Goal: Task Accomplishment & Management: Manage account settings

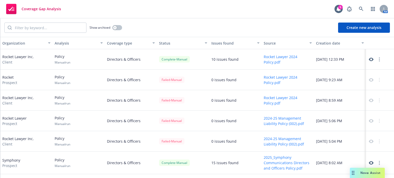
click at [368, 170] on div "Nova Assist" at bounding box center [367, 173] width 35 height 10
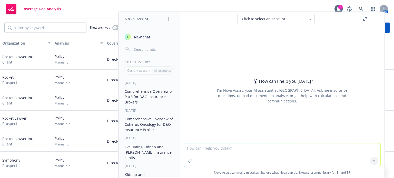
click at [213, 150] on textarea at bounding box center [282, 156] width 196 height 24
type textarea "Does Databricks currently carry any Kidnap and Ransom insurance?"
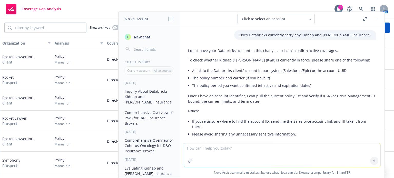
click at [263, 18] on span "Click to select an account" at bounding box center [263, 18] width 43 height 5
type input "databri"
click at [262, 42] on span "Databricks, Inc." at bounding box center [252, 44] width 23 height 4
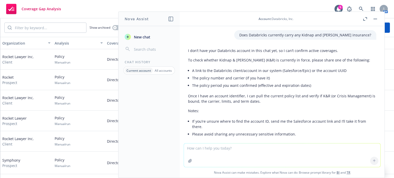
click at [239, 153] on textarea at bounding box center [282, 156] width 196 height 24
type textarea "Can you try now"
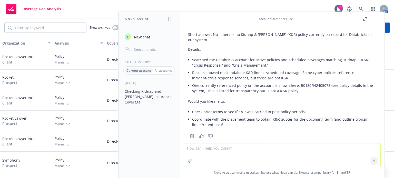
scroll to position [150, 0]
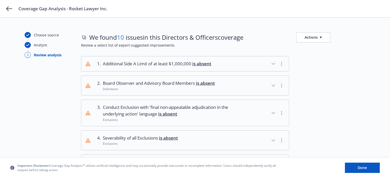
click at [274, 64] on icon "button" at bounding box center [273, 64] width 6 height 6
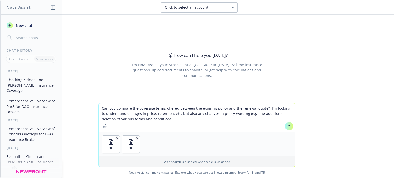
type textarea "Can you compare the coverage terms offered between the expiring policy and the …"
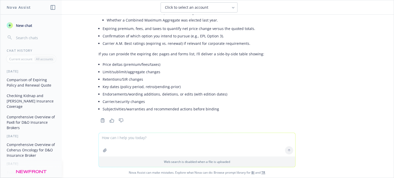
scroll to position [586, 0]
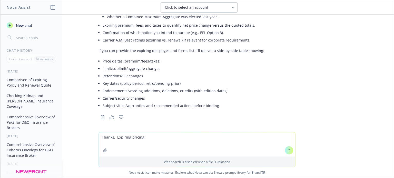
drag, startPoint x: 147, startPoint y: 137, endPoint x: 115, endPoint y: 139, distance: 32.1
click at [115, 139] on textarea "Thanks. Expiring pricing" at bounding box center [197, 144] width 196 height 24
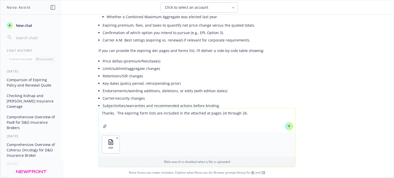
click at [167, 120] on textarea "Thanks. The expiring form lists are included in the attached at pages 24 throug…" at bounding box center [197, 120] width 196 height 24
click at [166, 124] on textarea "Thanks. The expiring form lists are included in the attached at pages 24 throug…" at bounding box center [197, 120] width 196 height 24
click at [137, 114] on textarea "Thanks. The expiring form lists are included in the attached at pages 24 throug…" at bounding box center [197, 120] width 196 height 24
click at [136, 114] on textarea "Thanks. The expiring form lists are included in the attached at pages 24 throug…" at bounding box center [197, 120] width 196 height 24
type textarea "Thanks. The expiring declarations for D&O are included in the atached at pages …"
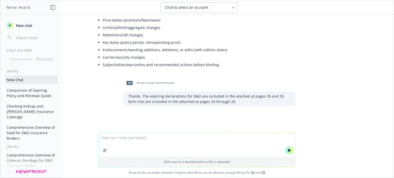
scroll to position [628, 0]
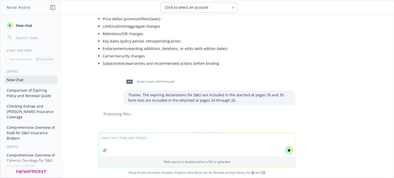
click at [106, 136] on textarea at bounding box center [197, 145] width 196 height 24
click at [201, 139] on textarea "Expiring EPL declarations are on pages 72 and 73." at bounding box center [197, 144] width 196 height 24
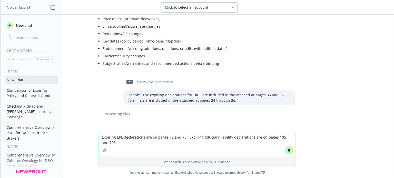
click at [269, 137] on textarea "Expiring EPL declarations are on pages 72 and 73. Expiring fiduciary liability …" at bounding box center [197, 144] width 196 height 24
click at [107, 141] on textarea "Expiring EPL declarations are on pages 72 and 73. Expiring fiduciary liability …" at bounding box center [197, 144] width 196 height 24
click at [105, 142] on textarea "Expiring EPL declarations are on pages 72 and 73. Expiring fiduciary liability …" at bounding box center [197, 144] width 196 height 24
click at [279, 139] on textarea "Expiring EPL declarations are on pages 72 and 73. Expiring fiduciary liability …" at bounding box center [197, 144] width 196 height 24
drag, startPoint x: 184, startPoint y: 137, endPoint x: 277, endPoint y: 139, distance: 92.5
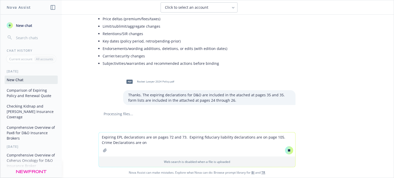
click at [277, 139] on textarea "Expiring EPL declarations are on pages 72 and 73. Expiring fiduciary liability …" at bounding box center [197, 144] width 196 height 24
drag, startPoint x: 182, startPoint y: 146, endPoint x: 279, endPoint y: 137, distance: 97.0
click at [279, 137] on textarea "Expiring EPL declarations are on pages 72 and 73. Expiring fiduciary liability …" at bounding box center [197, 144] width 196 height 24
paste textarea "Expiring fiduciary liability declarations are on page 105."
drag, startPoint x: 126, startPoint y: 142, endPoint x: 122, endPoint y: 142, distance: 3.1
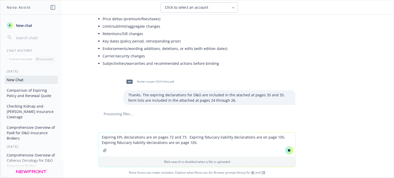
click at [125, 142] on textarea "Expiring EPL declarations are on pages 72 and 73. Expiring fiduciary liability …" at bounding box center [197, 144] width 196 height 24
click at [121, 142] on textarea "Expiring EPL declarations are on pages 72 and 73. Expiring fiduciary liability …" at bounding box center [197, 144] width 196 height 24
click at [128, 143] on textarea "Expiring EPL declarations are on pages 72 and 73. Expiring fiduciary liability …" at bounding box center [197, 144] width 196 height 24
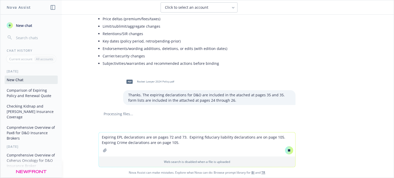
drag, startPoint x: 173, startPoint y: 144, endPoint x: 169, endPoint y: 144, distance: 3.6
click at [169, 144] on textarea "Expiring EPL declarations are on pages 72 and 73. Expiring fiduciary liability …" at bounding box center [197, 144] width 196 height 24
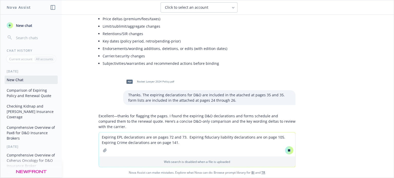
click at [182, 141] on textarea "Expiring EPL declarations are on pages 72 and 73. Expiring fiduciary liability …" at bounding box center [197, 144] width 196 height 24
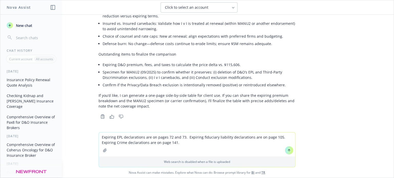
scroll to position [1049, 0]
paste textarea "Expiring fiduciary liability declarations are on page 105."
click at [194, 143] on textarea "Expiring EPL declarations are on pages 72 and 73. Expiring fiduciary liability …" at bounding box center [197, 144] width 196 height 24
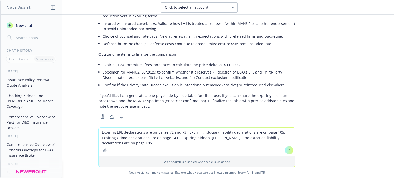
click at [247, 138] on textarea "Expiring EPL declarations are on pages 72 and 73. Expiring fiduciary liability …" at bounding box center [197, 142] width 196 height 29
drag, startPoint x: 106, startPoint y: 143, endPoint x: 101, endPoint y: 143, distance: 5.1
click at [101, 143] on textarea "Expiring EPL declarations are on pages 72 and 73. Expiring fiduciary liability …" at bounding box center [197, 142] width 196 height 29
click at [99, 133] on textarea "Expiring EPL declarations are on pages 72 and 73. Expiring fiduciary liability …" at bounding box center [197, 142] width 196 height 29
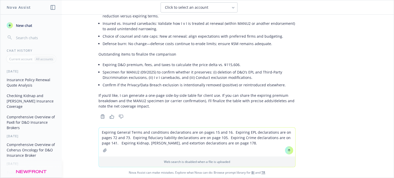
click at [229, 132] on textarea "Expiring General Terms and conditions declarations are on pages 15 and 16. Expi…" at bounding box center [197, 142] width 196 height 29
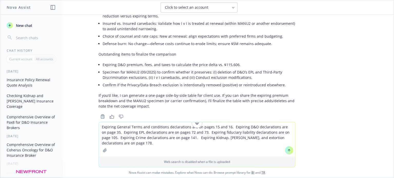
drag, startPoint x: 187, startPoint y: 132, endPoint x: 197, endPoint y: 133, distance: 9.8
click at [197, 133] on textarea "Expiring General Terms and conditions declarations are on pages 15 and 16. Expi…" at bounding box center [197, 139] width 196 height 34
click at [185, 146] on textarea "Expiring General Terms and conditions declarations are on pages 15 and 16. Expi…" at bounding box center [197, 139] width 196 height 34
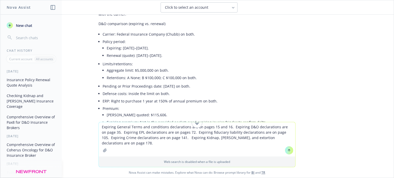
scroll to position [741, 0]
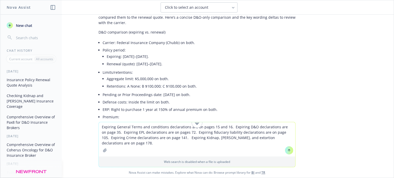
click at [100, 127] on textarea "Expiring General Terms and conditions declarations are on pages 15 and 16. Expi…" at bounding box center [197, 139] width 196 height 34
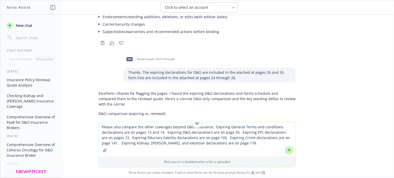
scroll to position [639, 0]
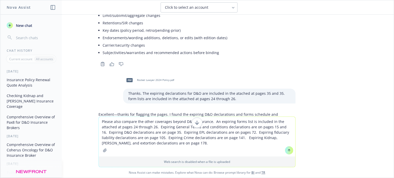
type textarea "Please also compare the other coverages beyond D&O insurance. An expiring forms…"
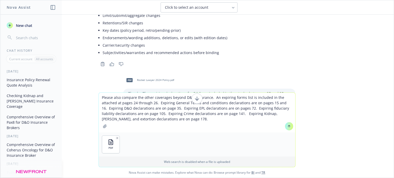
click at [287, 127] on icon at bounding box center [289, 127] width 4 height 4
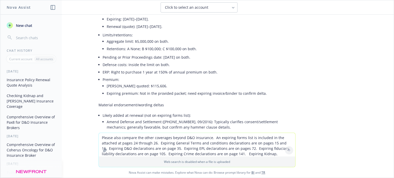
scroll to position [813, 0]
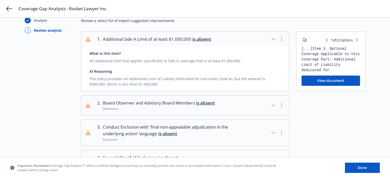
scroll to position [34, 0]
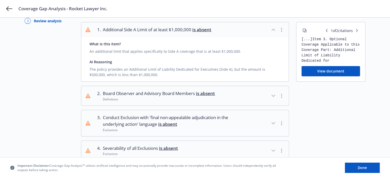
click at [274, 95] on icon "button" at bounding box center [273, 96] width 3 height 2
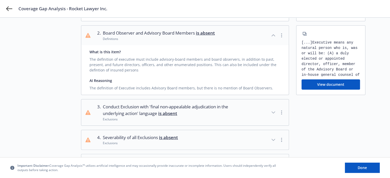
scroll to position [103, 0]
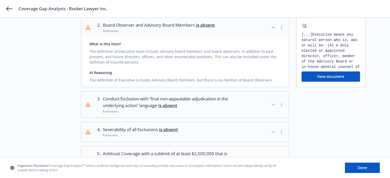
click at [274, 103] on icon "button" at bounding box center [273, 104] width 6 height 6
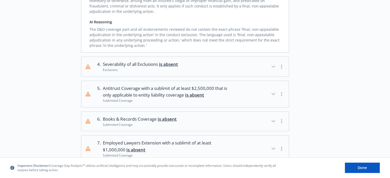
scroll to position [273, 0]
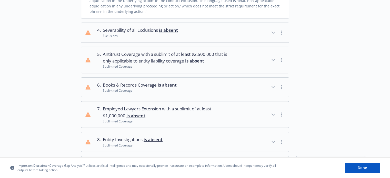
click at [272, 58] on icon "button" at bounding box center [273, 60] width 6 height 6
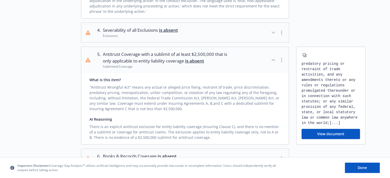
scroll to position [86, 0]
click at [338, 130] on button "View document" at bounding box center [330, 134] width 58 height 10
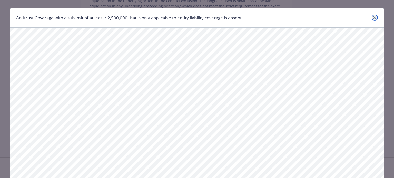
click at [373, 18] on icon "close" at bounding box center [374, 17] width 3 height 3
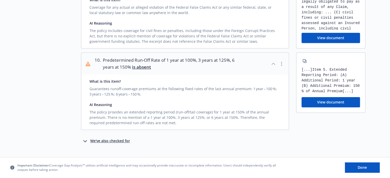
scroll to position [535, 0]
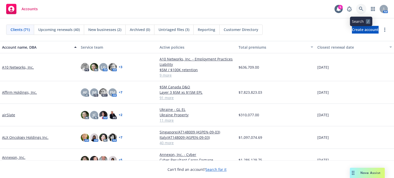
click at [362, 10] on icon at bounding box center [361, 9] width 4 height 4
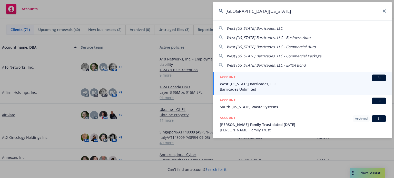
click at [260, 27] on span "West [US_STATE] Barricades, LLC" at bounding box center [254, 28] width 56 height 5
type input "West Texas Barricades, LLC"
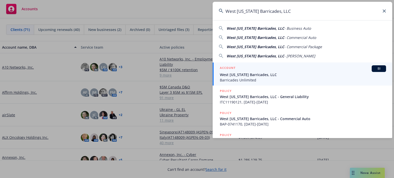
click at [249, 76] on span "West Texas Barricades, LLC" at bounding box center [303, 74] width 166 height 5
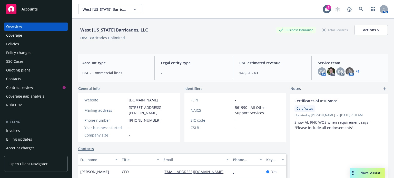
click at [13, 44] on div "Policies" at bounding box center [12, 44] width 13 height 8
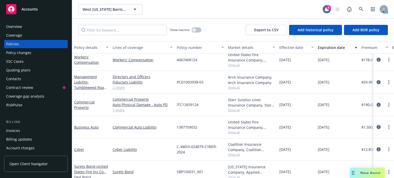
scroll to position [34, 0]
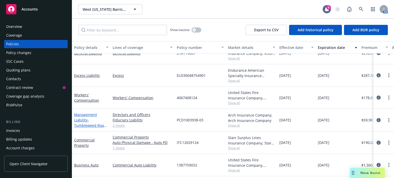
click at [87, 116] on link "Management Liability - Tumbleweed Road Holdings, LLC" at bounding box center [90, 122] width 32 height 21
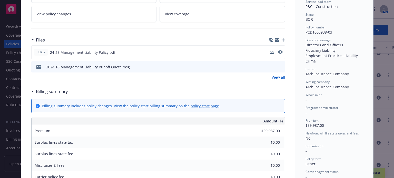
scroll to position [103, 0]
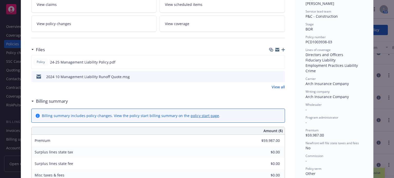
click at [278, 75] on icon "preview file" at bounding box center [280, 77] width 5 height 4
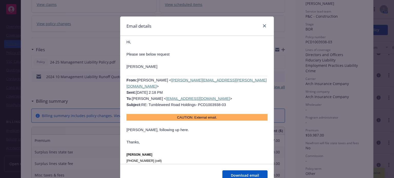
scroll to position [490, 0]
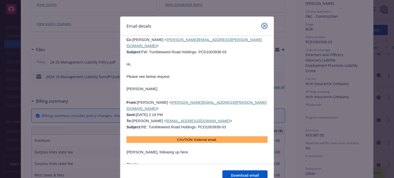
click at [264, 25] on link "close" at bounding box center [264, 26] width 6 height 6
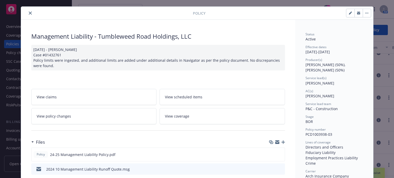
scroll to position [0, 0]
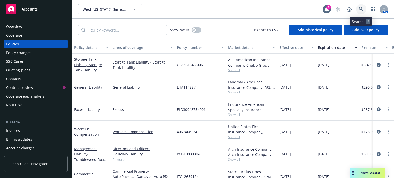
click at [361, 8] on icon at bounding box center [361, 9] width 4 height 4
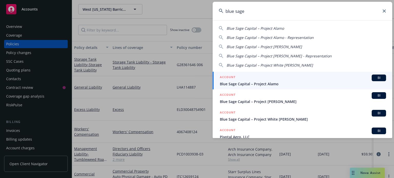
type input "blue sage"
